Goal: Task Accomplishment & Management: Manage account settings

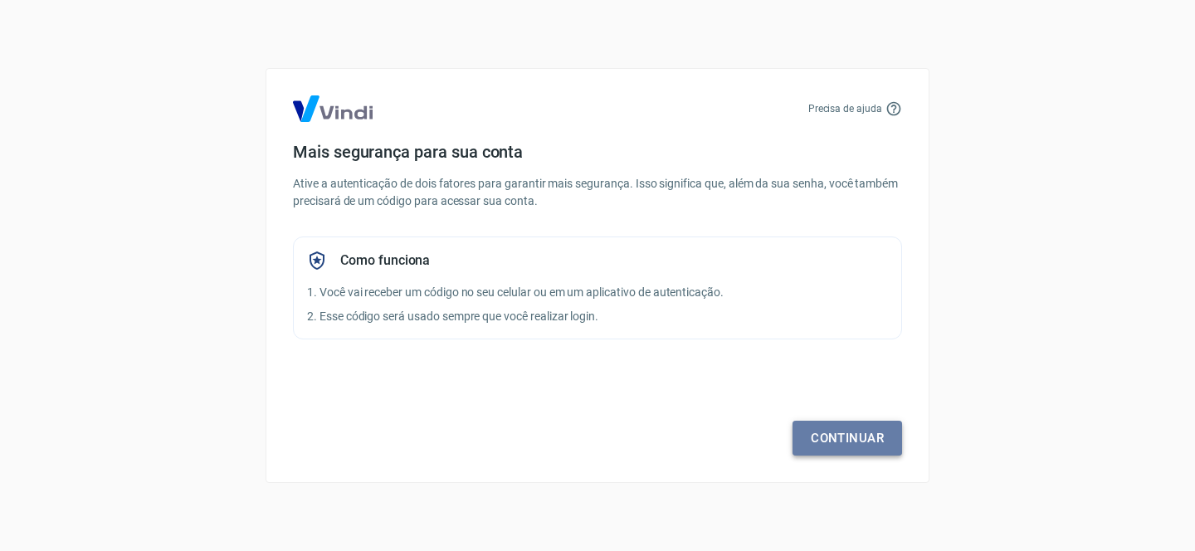
click at [857, 437] on link "Continuar" at bounding box center [848, 438] width 110 height 35
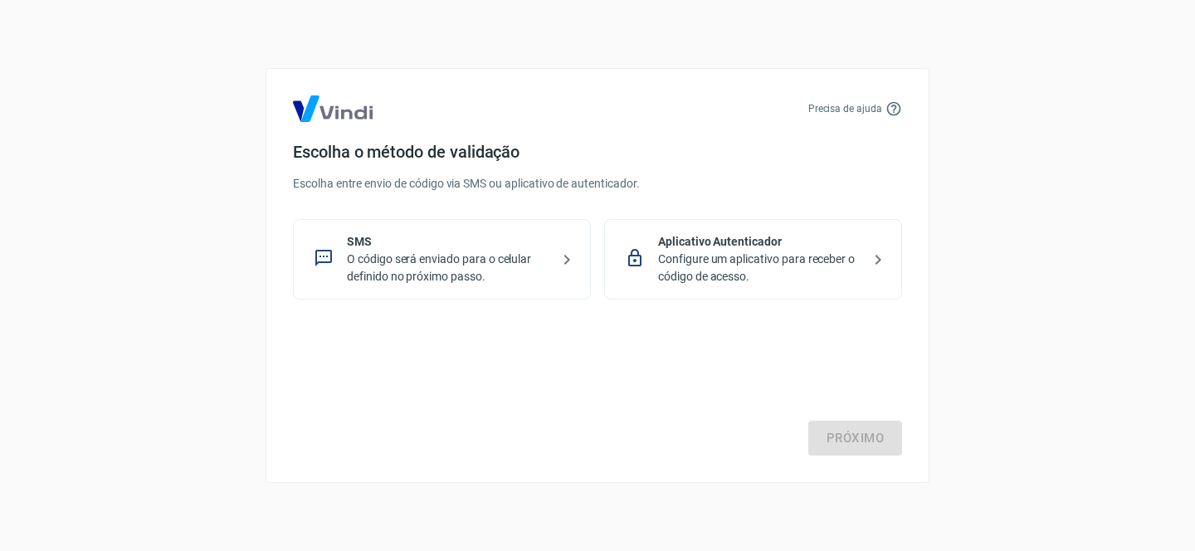
click at [500, 271] on p "O código será enviado para o celular definido no próximo passo." at bounding box center [448, 268] width 203 height 35
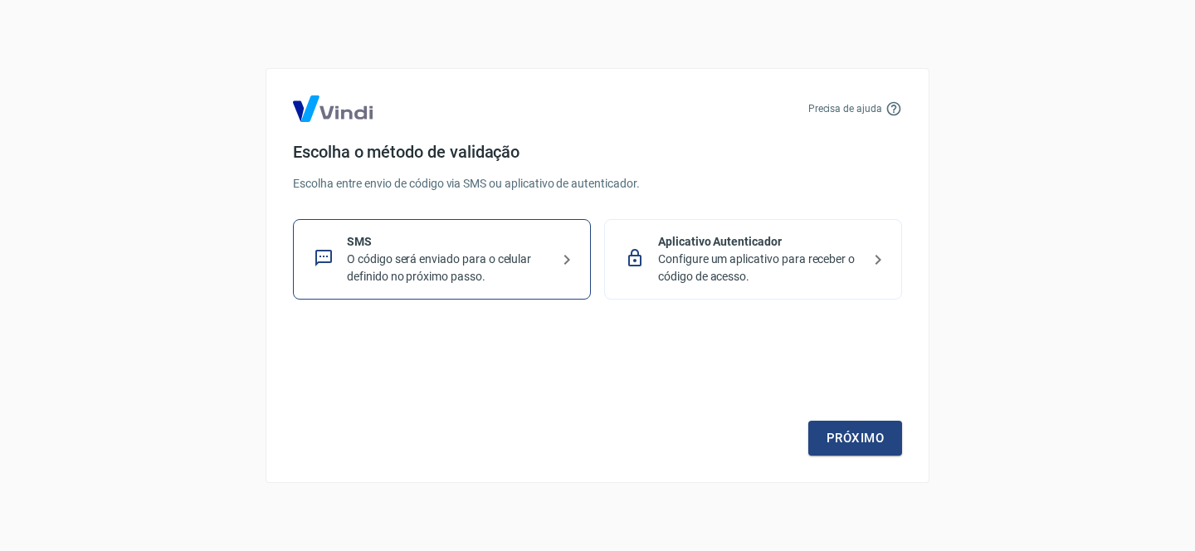
click at [558, 378] on div "Próximo" at bounding box center [597, 388] width 609 height 136
click at [492, 234] on p "SMS" at bounding box center [448, 241] width 203 height 17
click at [861, 442] on link "Próximo" at bounding box center [855, 438] width 94 height 35
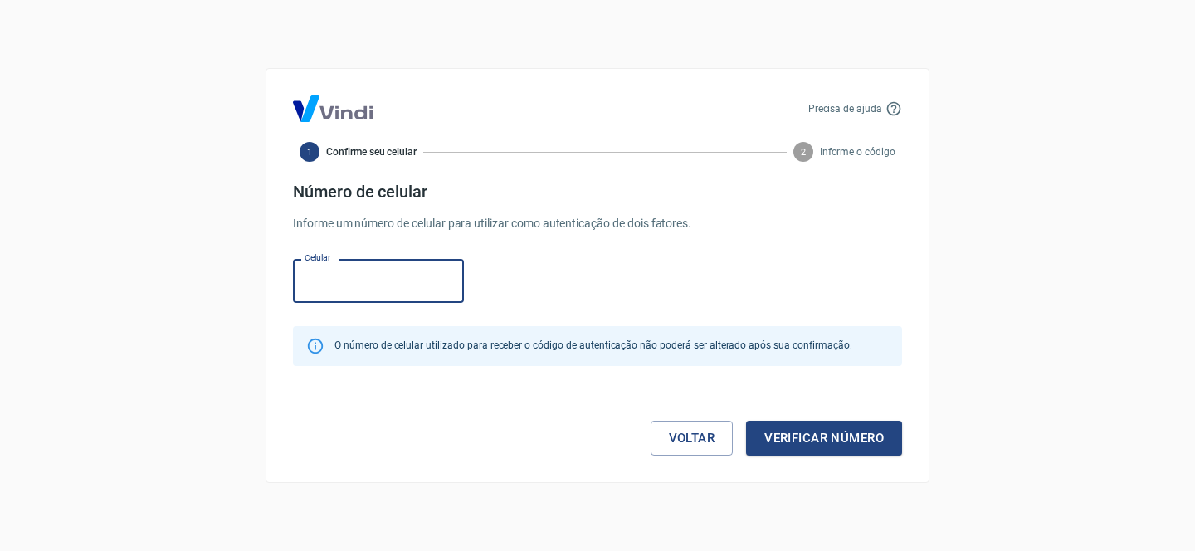
click at [342, 275] on input "Celular" at bounding box center [378, 281] width 171 height 44
click at [661, 427] on link "Voltar" at bounding box center [692, 438] width 83 height 35
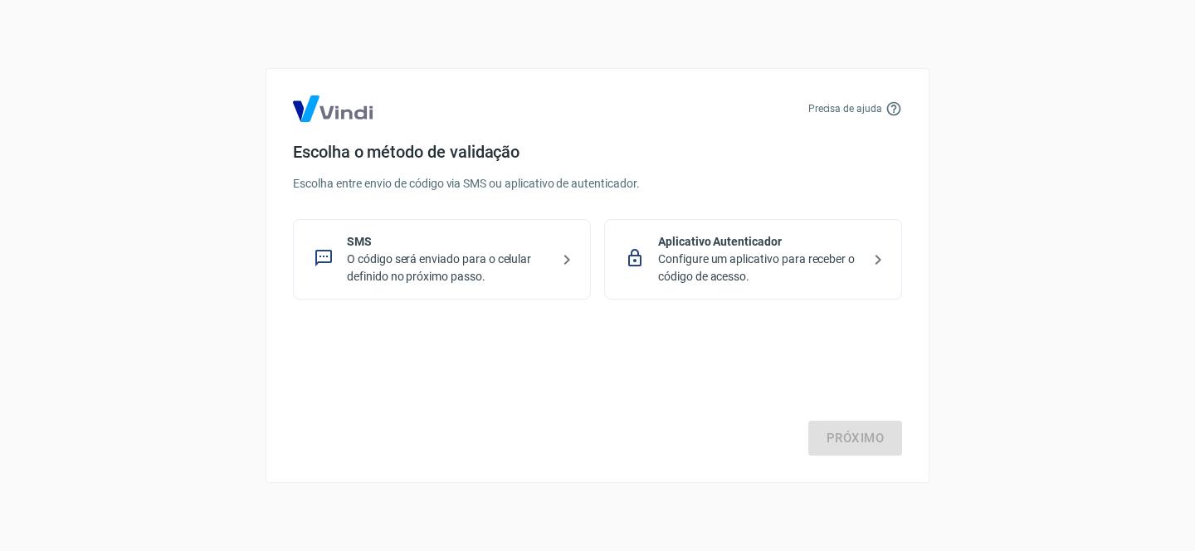
click at [475, 262] on p "O código será enviado para o celular definido no próximo passo." at bounding box center [448, 268] width 203 height 35
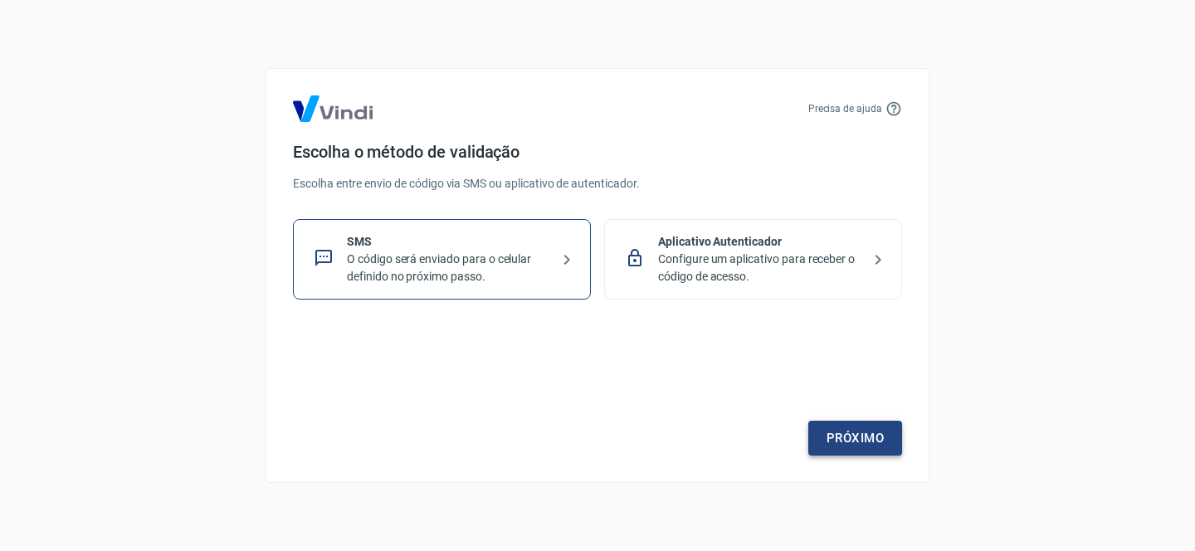
click at [864, 442] on link "Próximo" at bounding box center [855, 438] width 94 height 35
